Goal: Information Seeking & Learning: Find contact information

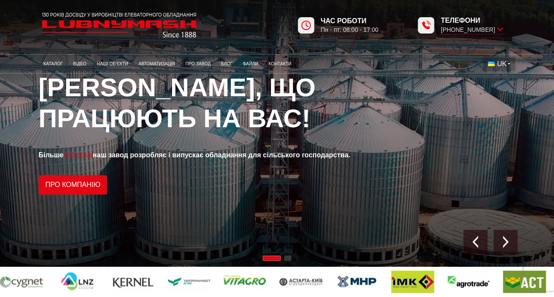
click at [511, 62] on button "UK" at bounding box center [499, 64] width 33 height 15
click at [285, 62] on link "Контакти" at bounding box center [279, 64] width 33 height 14
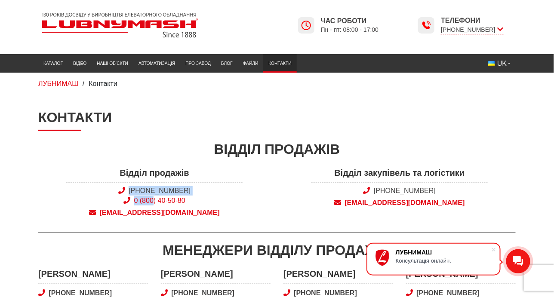
drag, startPoint x: 109, startPoint y: 187, endPoint x: 155, endPoint y: 199, distance: 47.1
click at [153, 200] on span "[PHONE_NUMBER] 0 (800) 40-50-80" at bounding box center [154, 195] width 176 height 19
click at [244, 201] on div "Відділ продажів +38 (050) 308-41-99 0 (800) 40-50-80 sales@lubnymash.com" at bounding box center [154, 195] width 245 height 56
drag, startPoint x: 111, startPoint y: 168, endPoint x: 196, endPoint y: 197, distance: 90.2
click at [198, 198] on div "Відділ продажів +38 (050) 308-41-99 0 (800) 40-50-80 sales@lubnymash.com" at bounding box center [154, 195] width 245 height 56
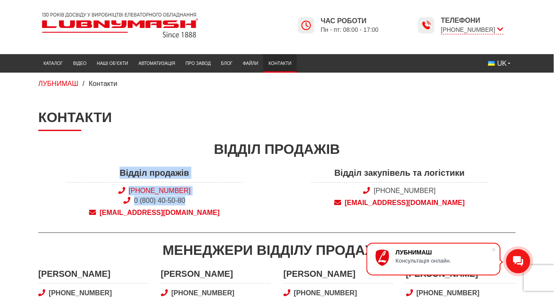
copy div "Відділ продажів +38 (050) 308-41-99 0 (800) 40-50-80"
click at [261, 187] on div "Відділ продажів +38 (050) 308-41-99 0 (800) 40-50-80 sales@lubnymash.com" at bounding box center [154, 195] width 245 height 56
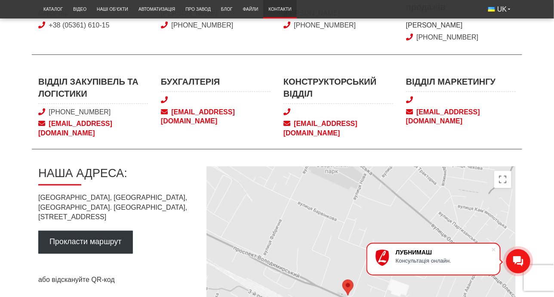
scroll to position [390, 0]
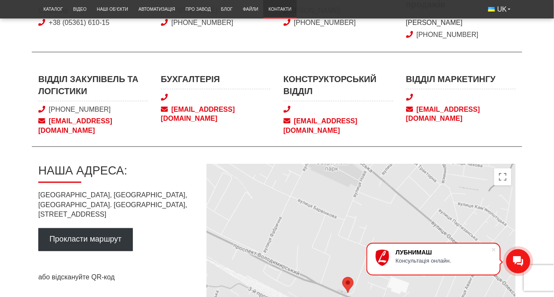
drag, startPoint x: 37, startPoint y: 183, endPoint x: 133, endPoint y: 197, distance: 97.0
click at [133, 197] on div "Контакти Відділ продажів Відділ продажів +38 (050) 308-41-99 0 (800) 40-50-80 s…" at bounding box center [277, 70] width 491 height 703
copy p "Україна, Полтавська область, м. Лубни, пр-кт Володимирський, 110/1"
click at [195, 156] on div at bounding box center [277, 160] width 478 height 9
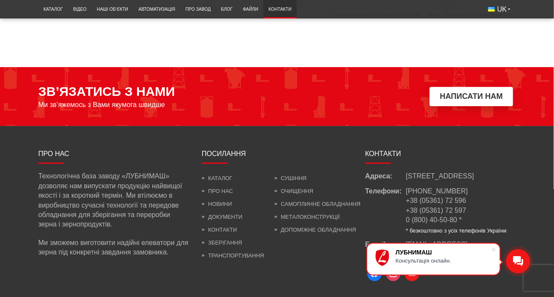
scroll to position [808, 0]
